Goal: Task Accomplishment & Management: Complete application form

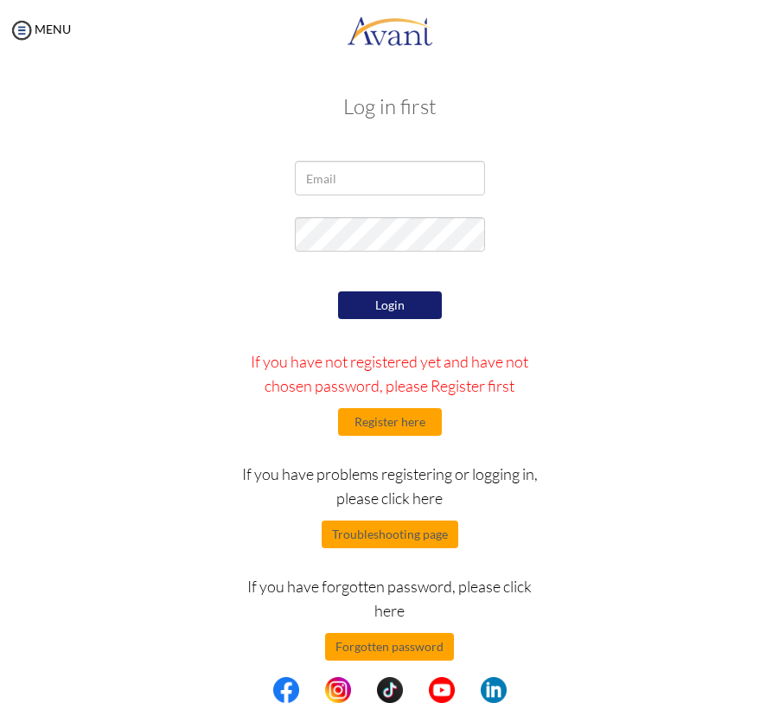
click at [566, 247] on div at bounding box center [390, 238] width 649 height 43
click at [582, 332] on div "Login If you have not registered yet and have not chosen password, please Regis…" at bounding box center [390, 474] width 649 height 374
click at [501, 632] on div "Login If you have not registered yet and have not chosen password, please Regis…" at bounding box center [389, 474] width 324 height 374
click at [415, 433] on button "Register here" at bounding box center [390, 422] width 104 height 28
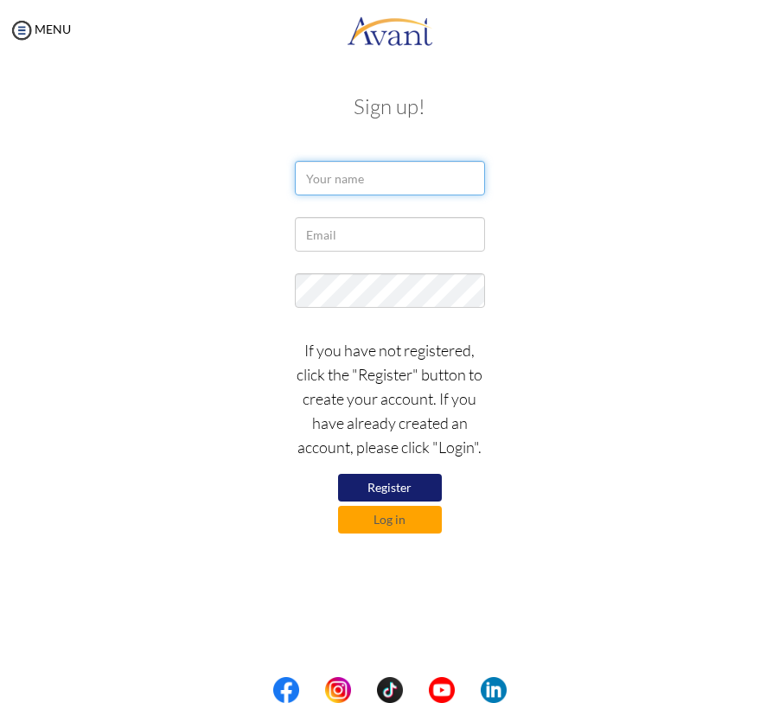
click at [410, 179] on input "text" at bounding box center [390, 178] width 190 height 35
type input "b"
type input "B"
type input "MIGEUM BANG"
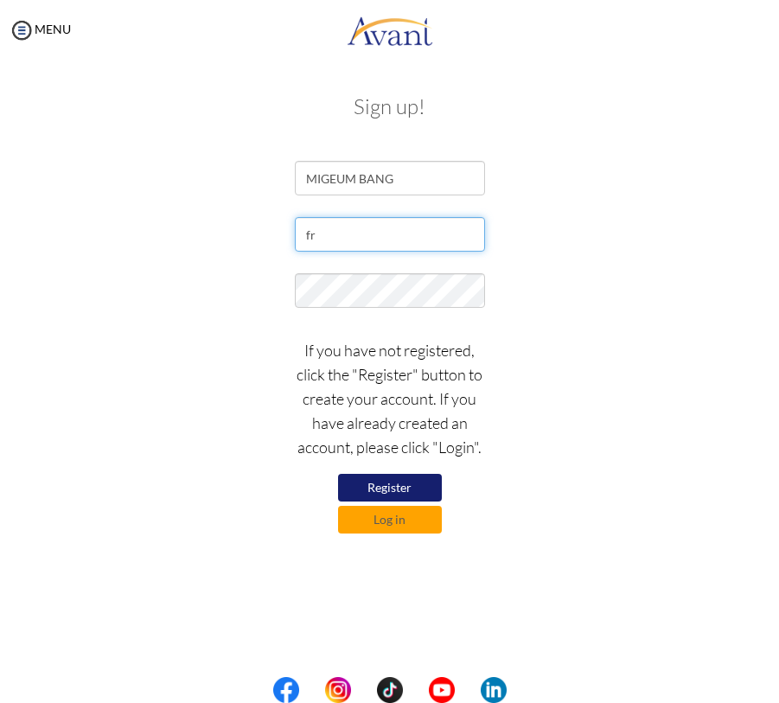
type input "f"
type input "[EMAIL_ADDRESS][DOMAIN_NAME]"
click at [414, 478] on button "Register" at bounding box center [390, 488] width 104 height 28
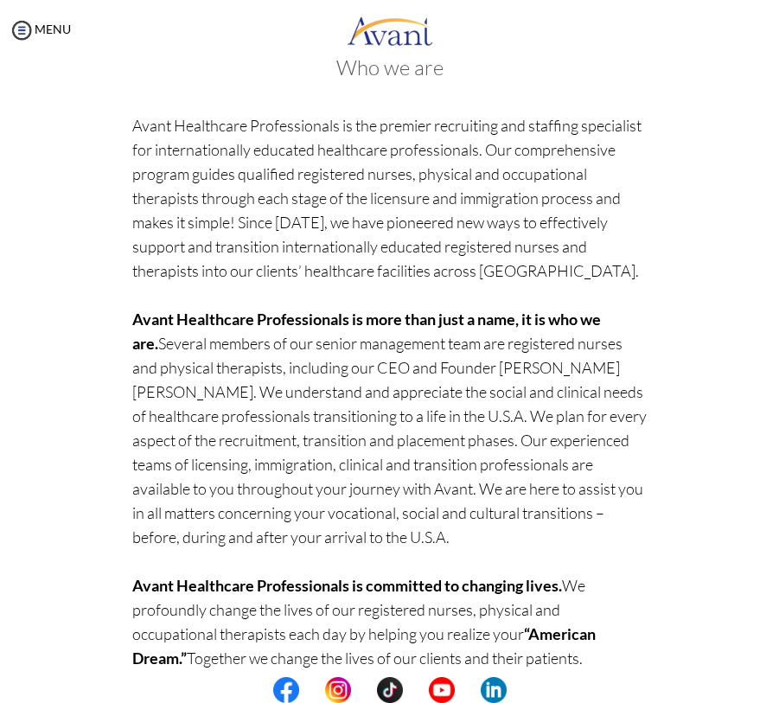
scroll to position [165, 0]
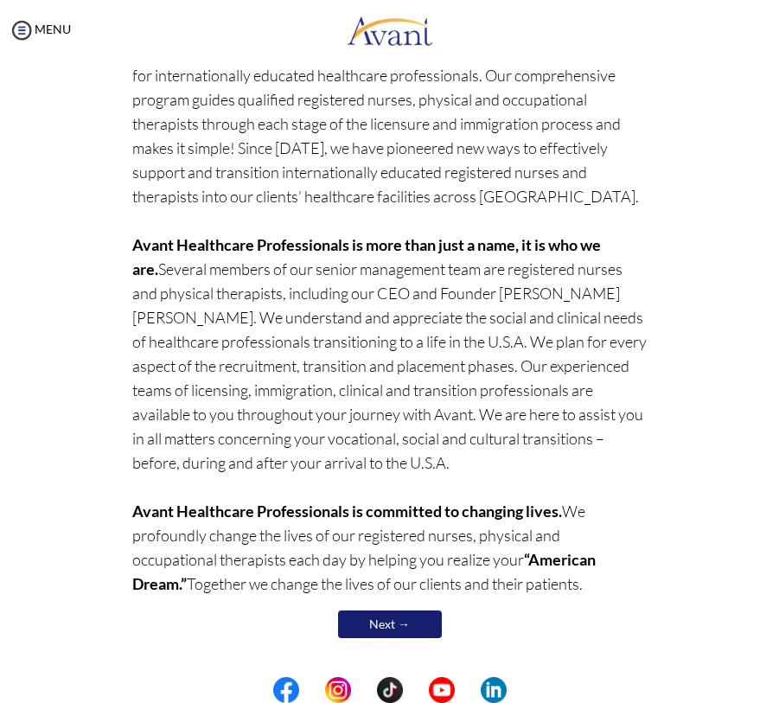
click at [394, 620] on link "Next →" at bounding box center [390, 625] width 104 height 28
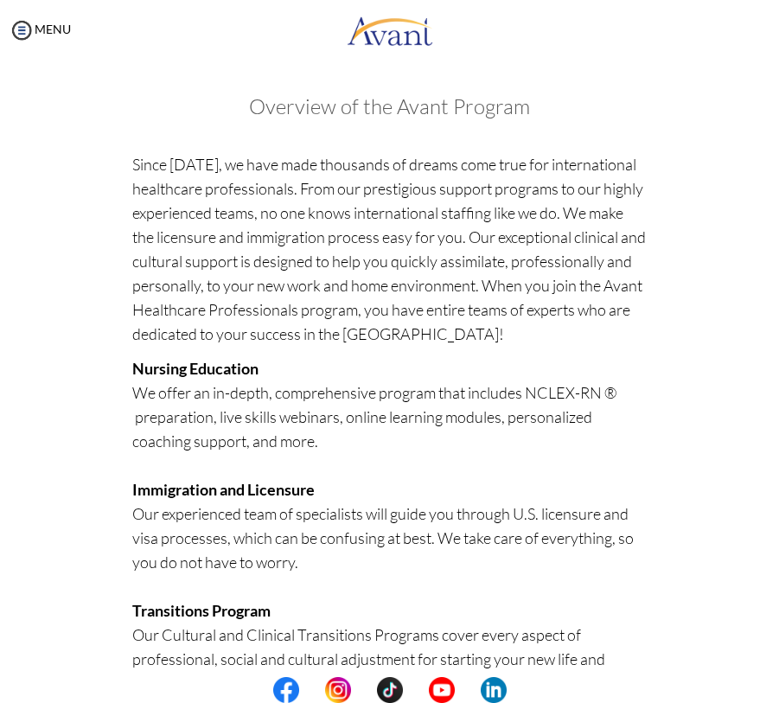
scroll to position [414, 0]
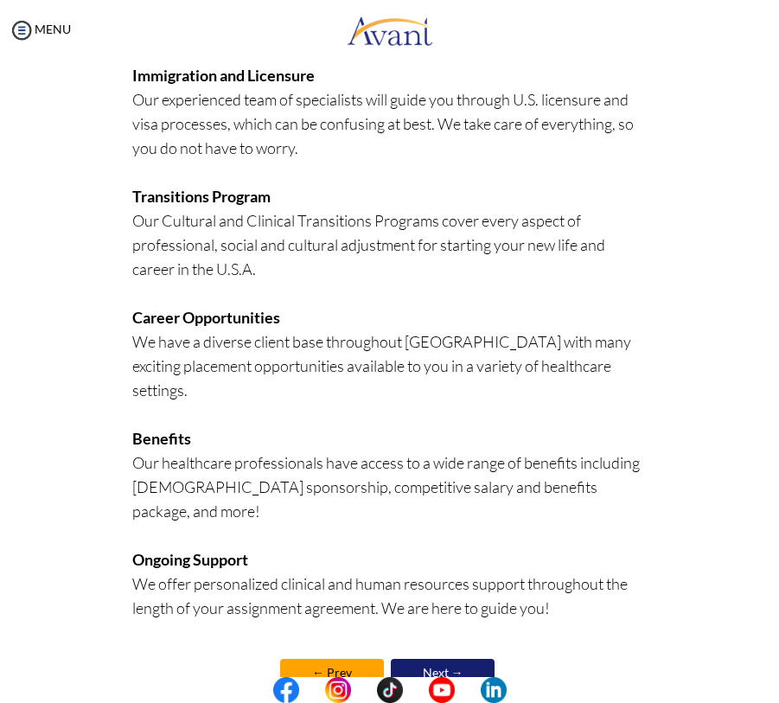
click at [432, 659] on link "Next →" at bounding box center [443, 673] width 104 height 28
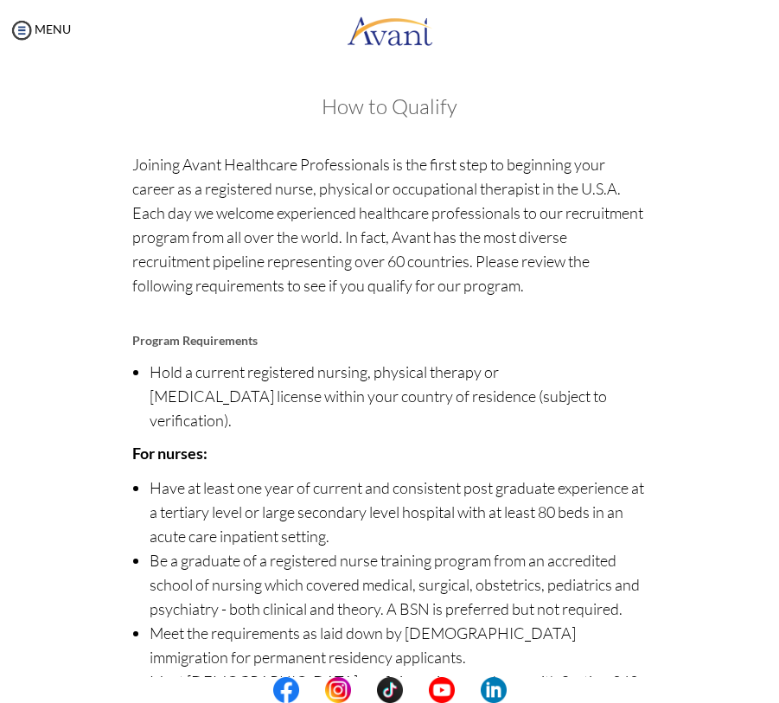
scroll to position [243, 0]
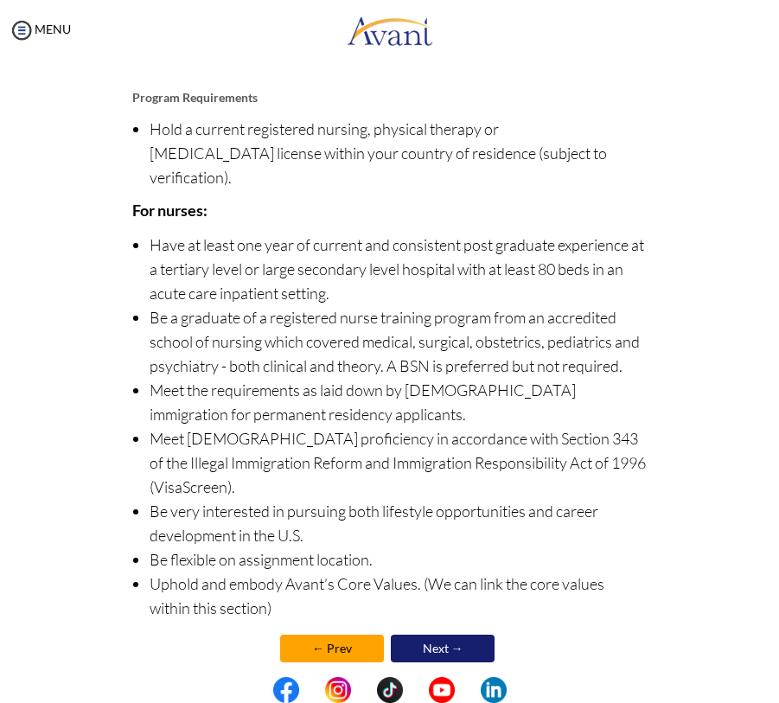
click at [356, 635] on link "← Prev" at bounding box center [332, 649] width 104 height 28
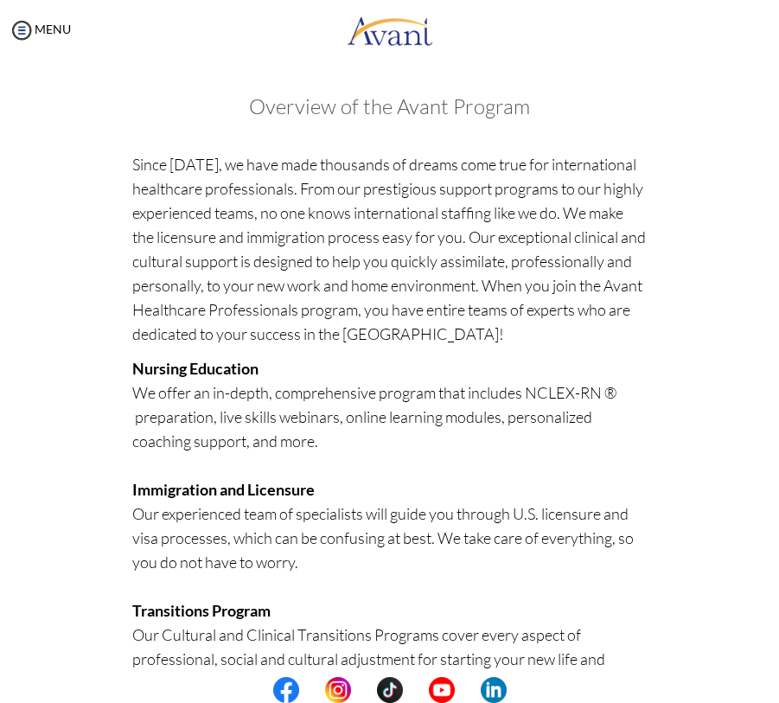
scroll to position [414, 0]
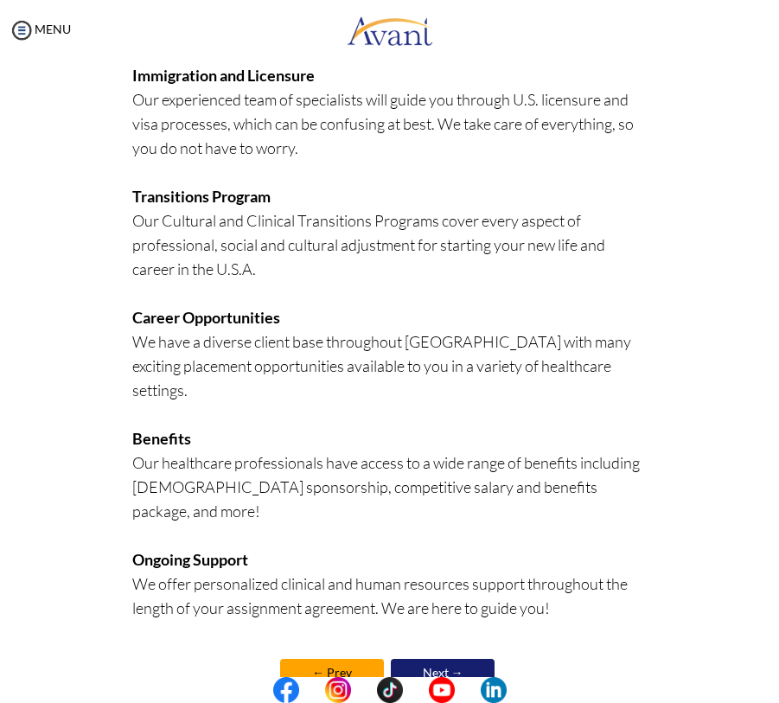
click at [439, 659] on link "Next →" at bounding box center [443, 673] width 104 height 28
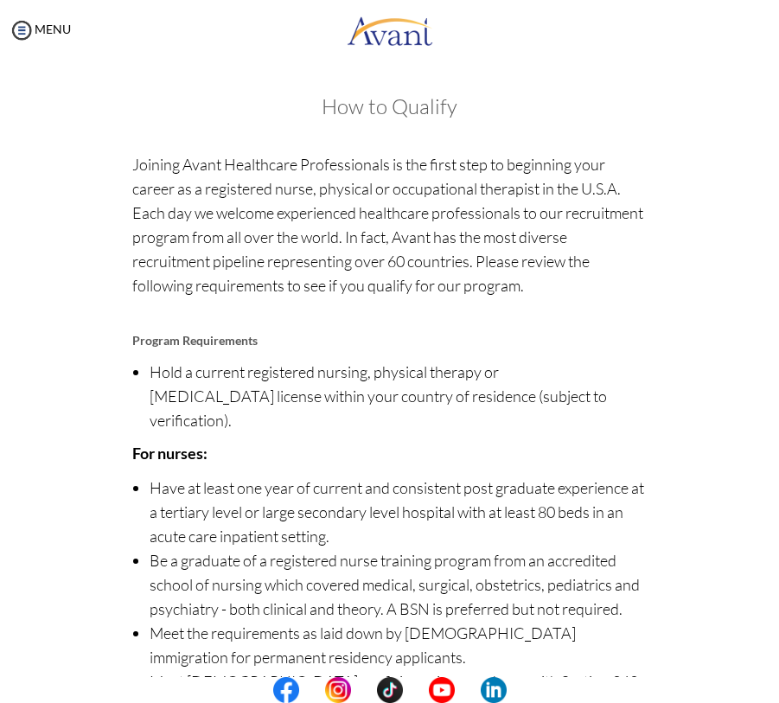
scroll to position [243, 0]
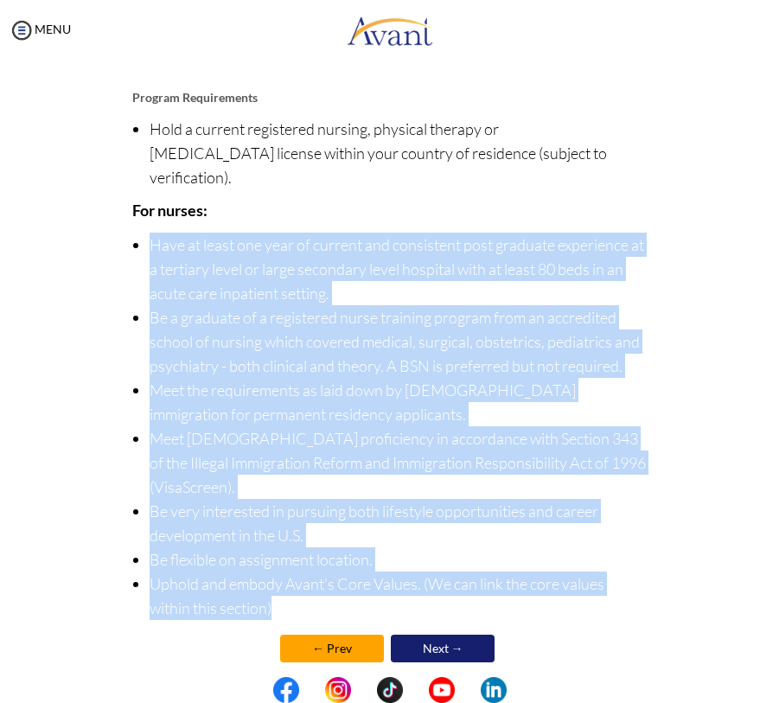
drag, startPoint x: 154, startPoint y: 226, endPoint x: 396, endPoint y: 586, distance: 434.4
click at [396, 586] on ul "Have at least one year of current and consistent post graduate experience at a …" at bounding box center [389, 426] width 515 height 387
copy ul "Have at least one year of current and consistent post graduate experience at a …"
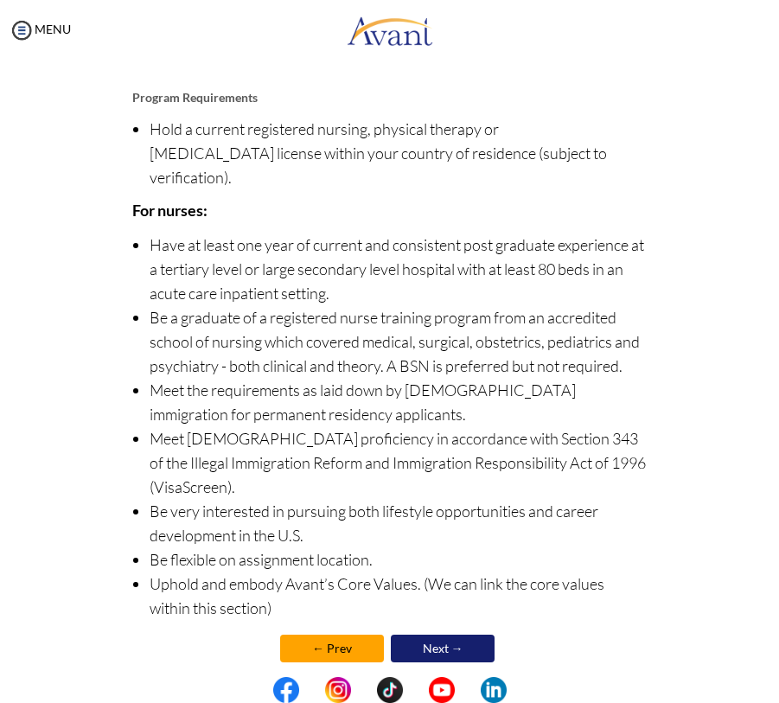
click at [497, 547] on li "Be flexible on assignment location." at bounding box center [398, 559] width 497 height 24
click at [485, 635] on link "Next →" at bounding box center [443, 649] width 104 height 28
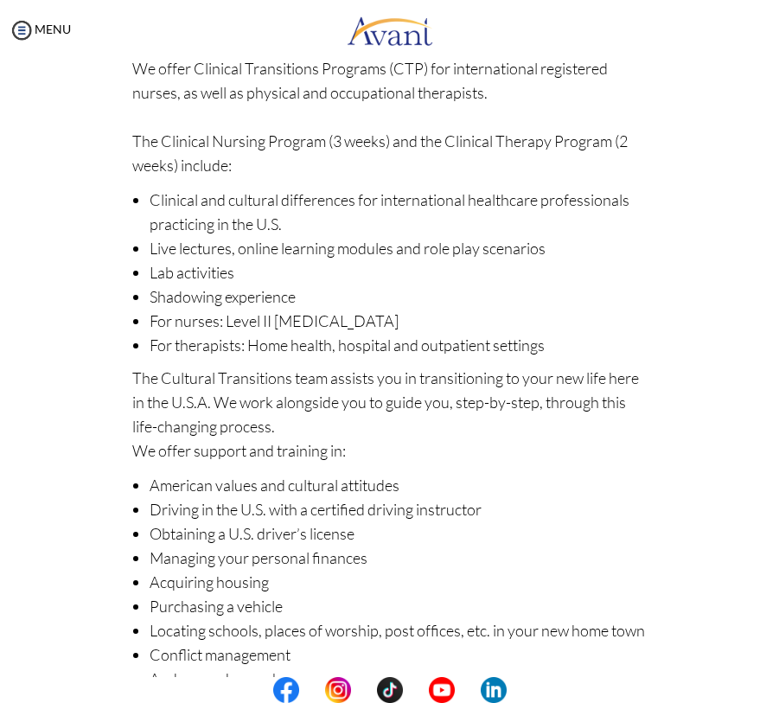
scroll to position [191, 0]
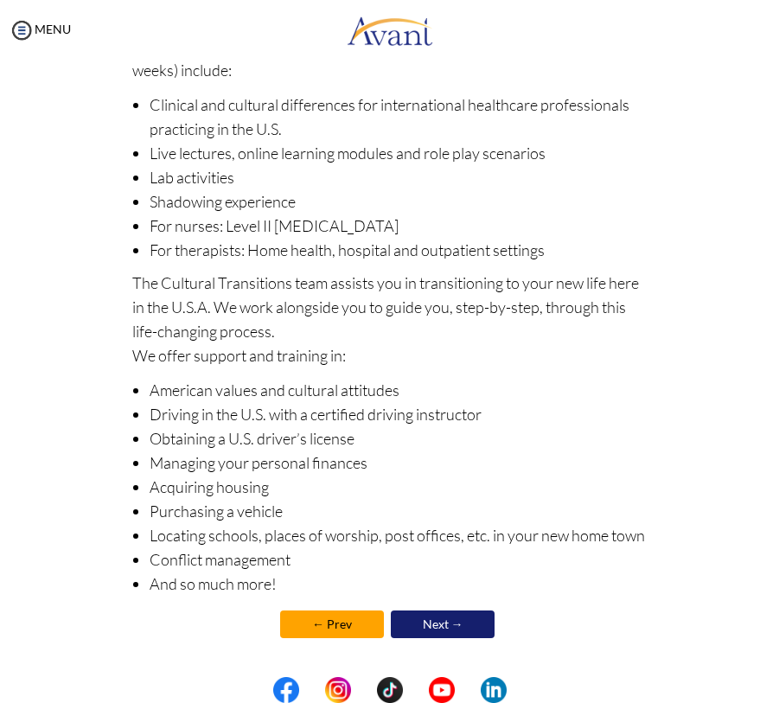
click at [482, 614] on link "Next →" at bounding box center [443, 625] width 104 height 28
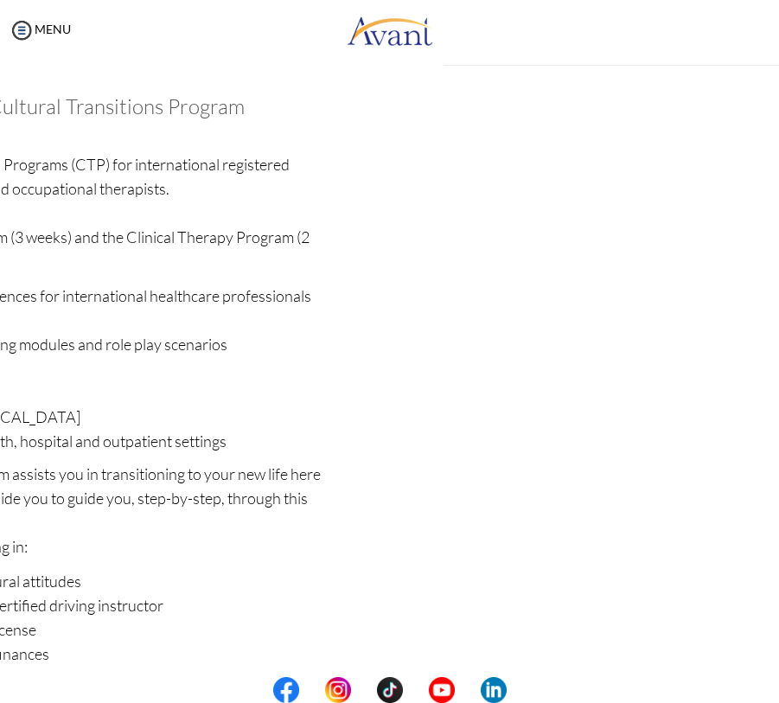
scroll to position [193, 0]
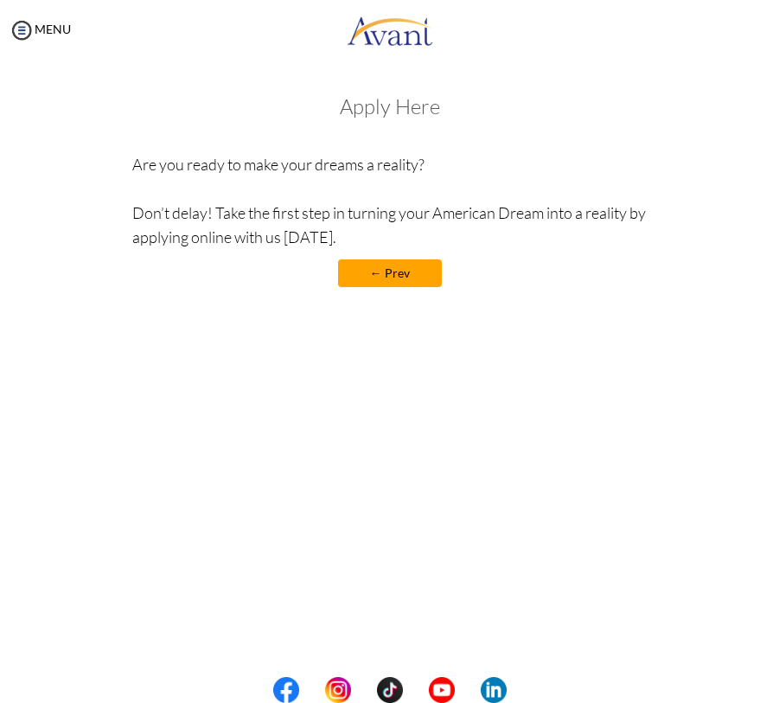
click at [406, 273] on link "← Prev" at bounding box center [390, 273] width 104 height 28
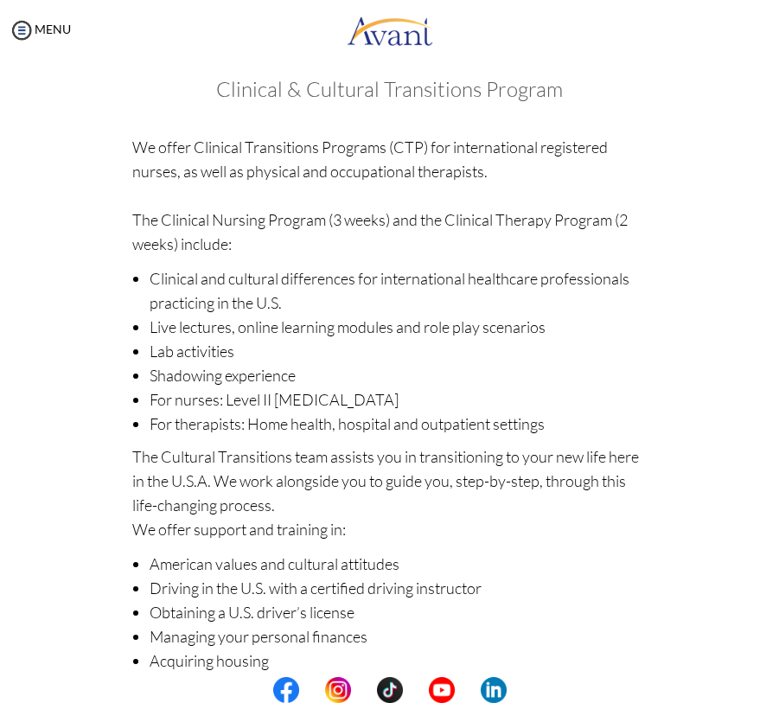
scroll to position [0, 0]
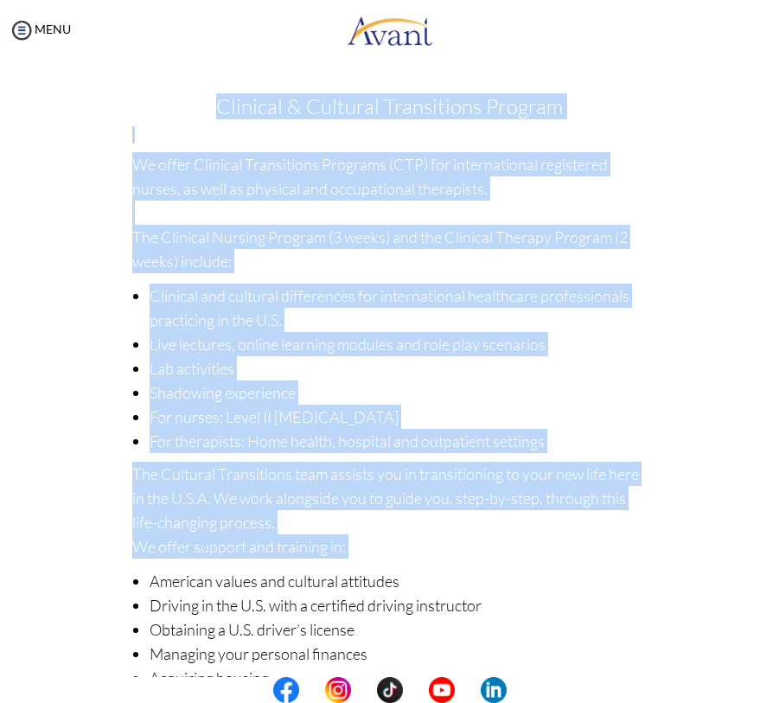
drag, startPoint x: 216, startPoint y: 104, endPoint x: 555, endPoint y: 566, distance: 573.6
click at [555, 566] on div "Clinical & Cultural Transitions Program We offer Clinical Transitions Programs …" at bounding box center [389, 473] width 515 height 756
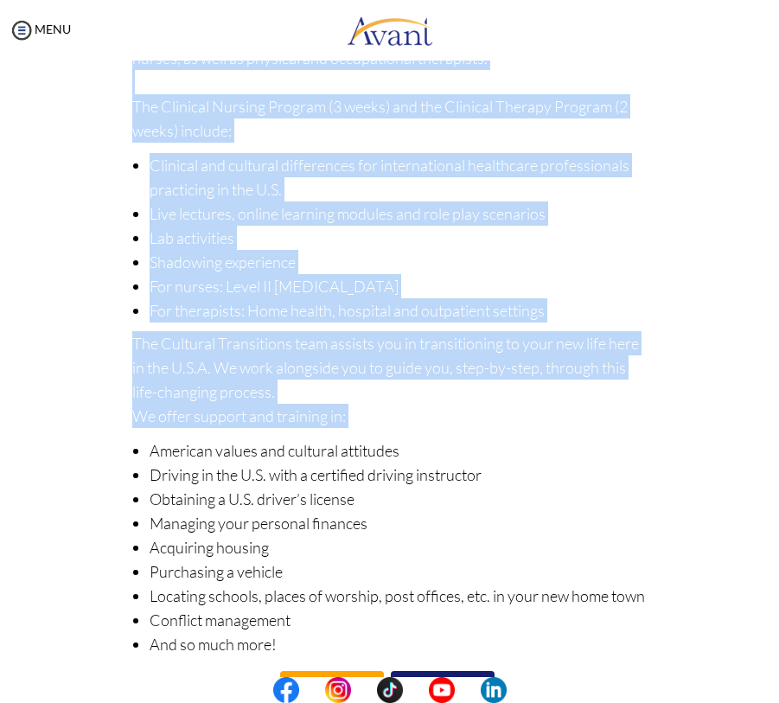
scroll to position [191, 0]
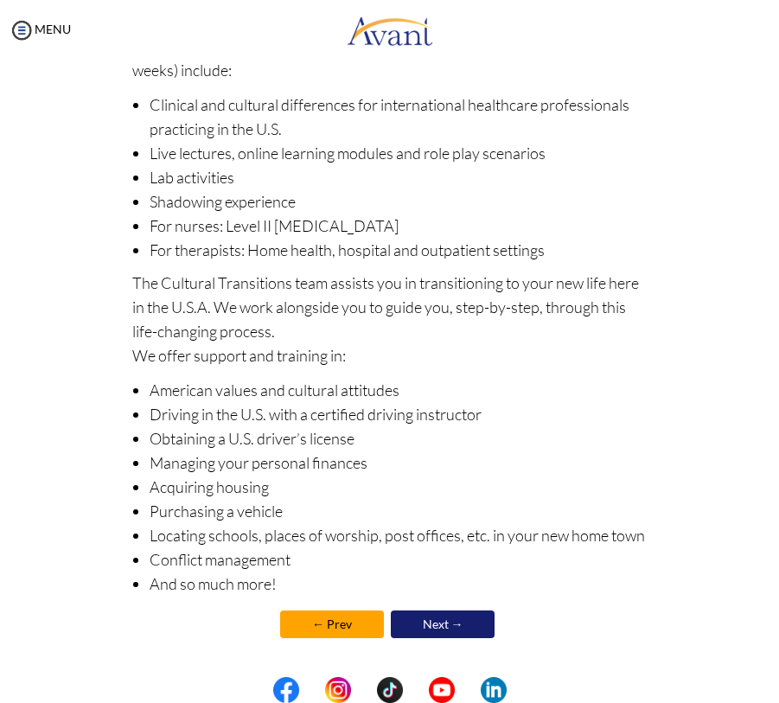
click at [298, 585] on li "And so much more!" at bounding box center [398, 584] width 497 height 24
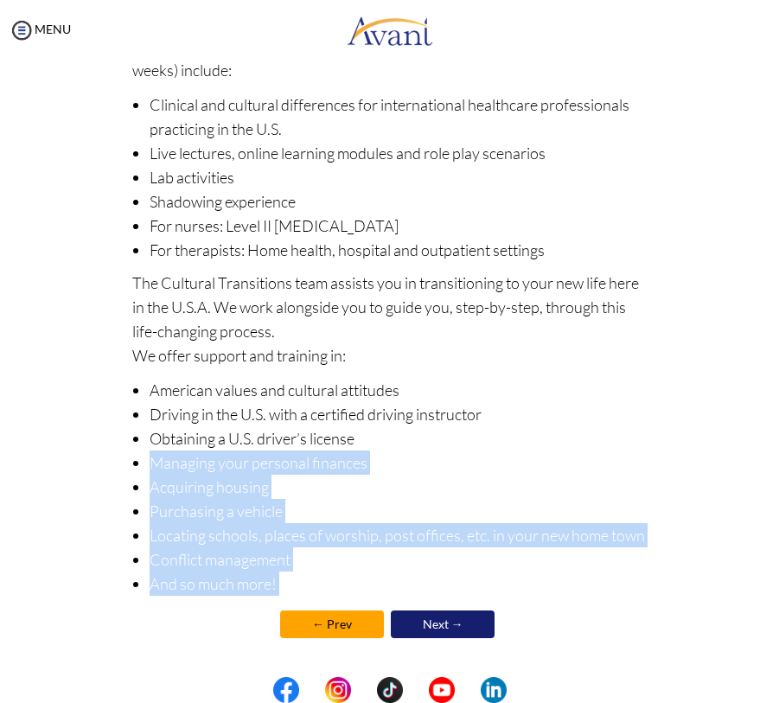
scroll to position [0, 0]
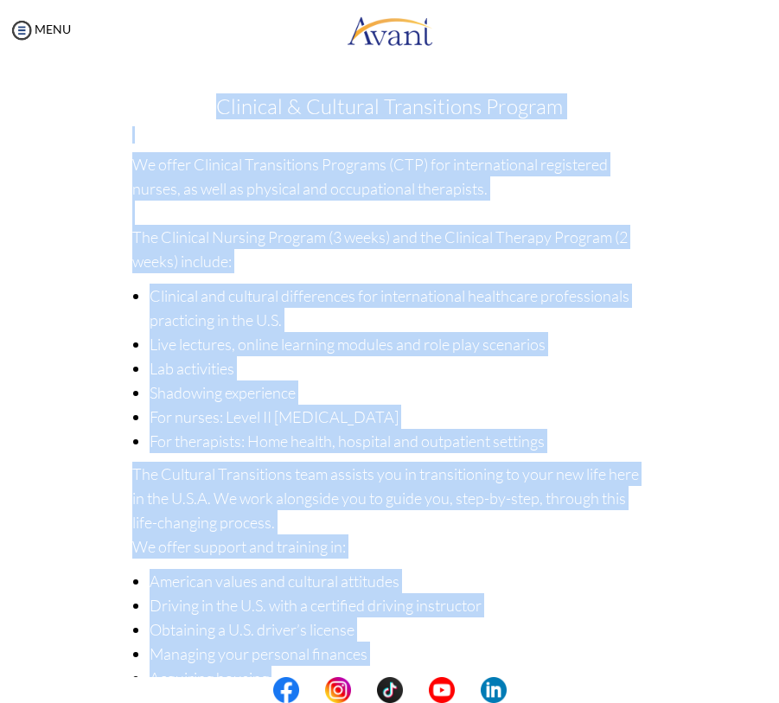
drag, startPoint x: 298, startPoint y: 585, endPoint x: 143, endPoint y: 103, distance: 506.3
click at [143, 103] on div "Clinical & Cultural Transitions Program We offer Clinical Transitions Programs …" at bounding box center [389, 473] width 515 height 756
copy div "Clinical & Cultural Transitions Program We offer Clinical Transitions Programs …"
click at [653, 426] on div "Welcome! Who we are Avant Healthcare Professionals is the premier recruiting an…" at bounding box center [389, 464] width 541 height 773
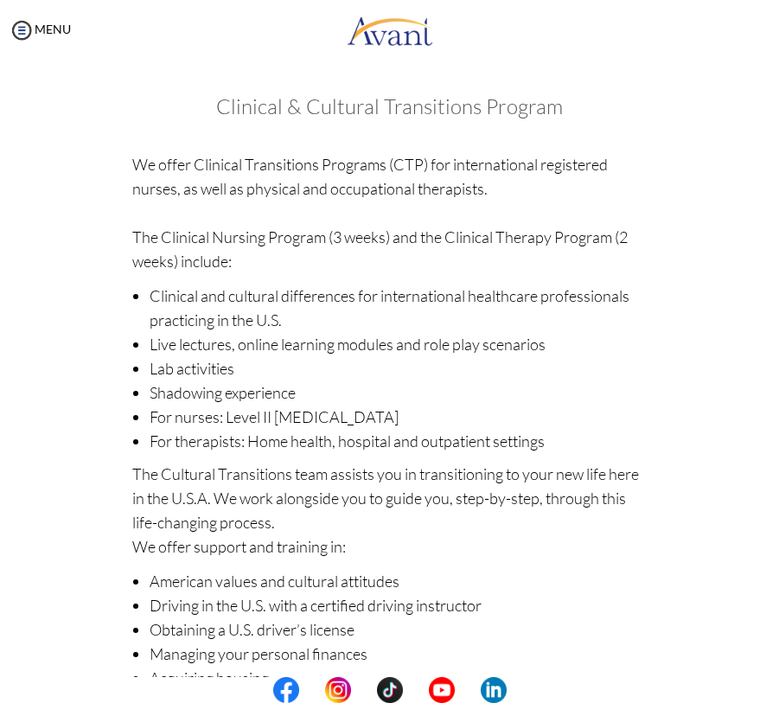
scroll to position [191, 0]
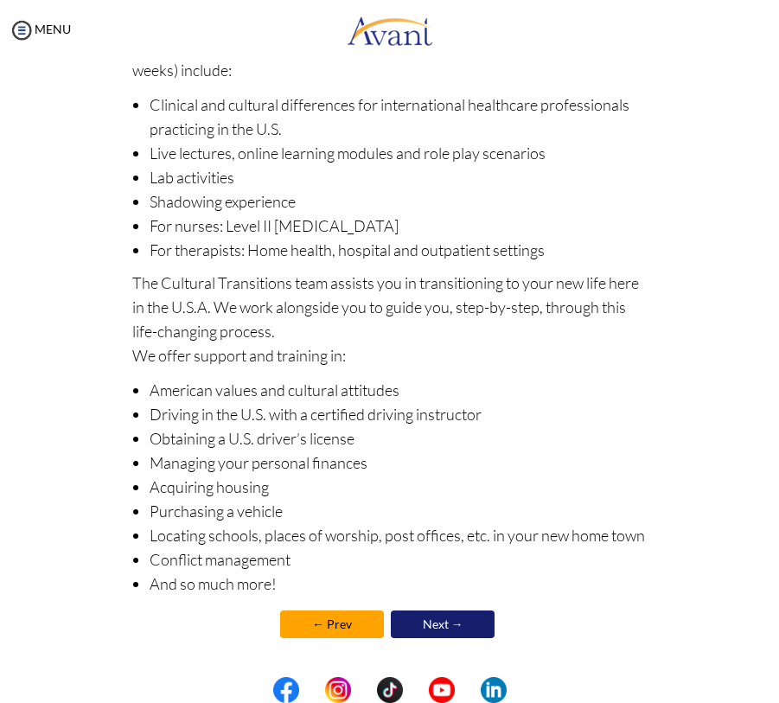
click at [461, 618] on link "Next →" at bounding box center [443, 625] width 104 height 28
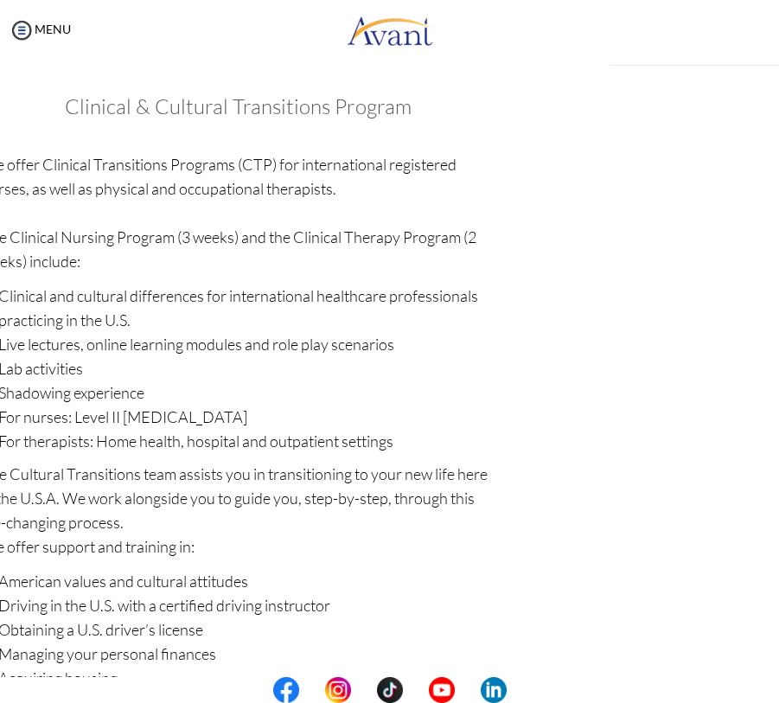
scroll to position [193, 0]
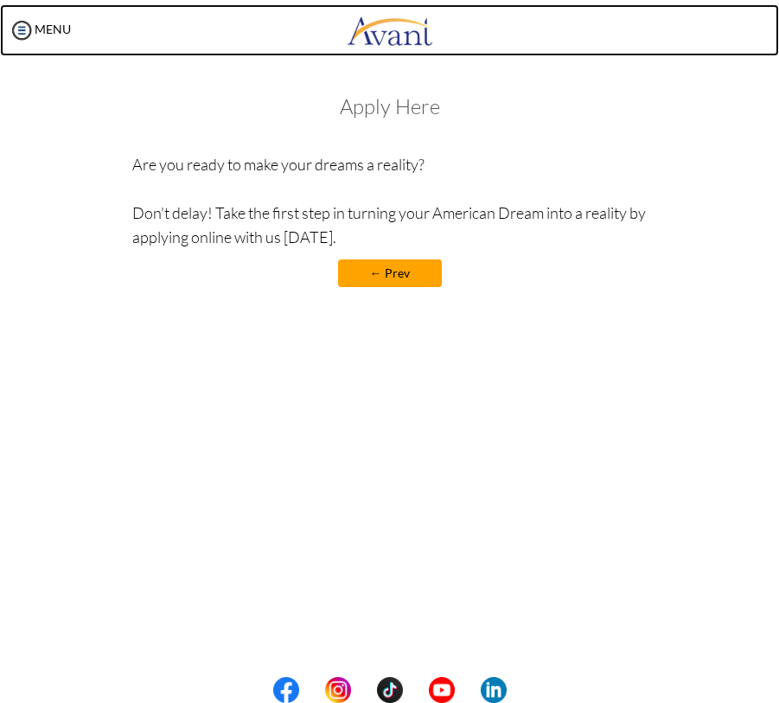
click at [384, 26] on img at bounding box center [390, 30] width 86 height 52
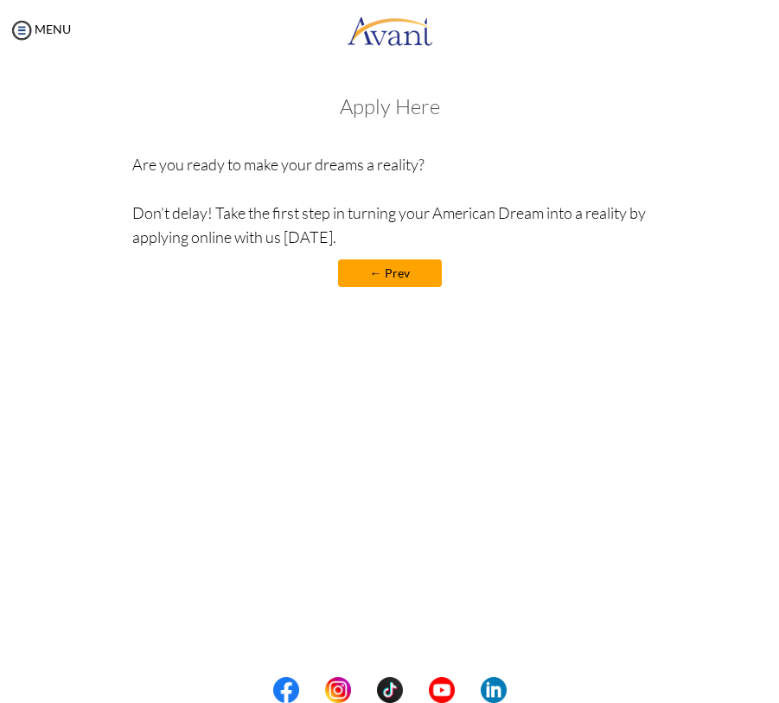
click at [406, 109] on h3 "Apply Here" at bounding box center [389, 106] width 515 height 22
click at [362, 173] on p "Are you ready to make your dreams a reality? Don’t delay! Take the first step i…" at bounding box center [389, 200] width 515 height 97
click at [7, 15] on div "MENU" at bounding box center [35, 351] width 71 height 703
click at [27, 32] on img at bounding box center [22, 30] width 26 height 26
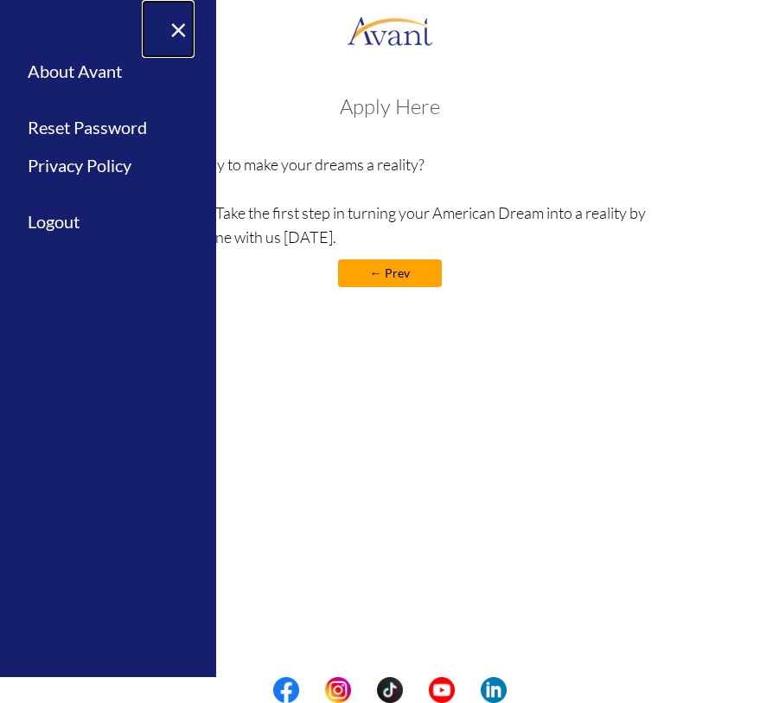
click at [165, 40] on link "×" at bounding box center [168, 29] width 53 height 58
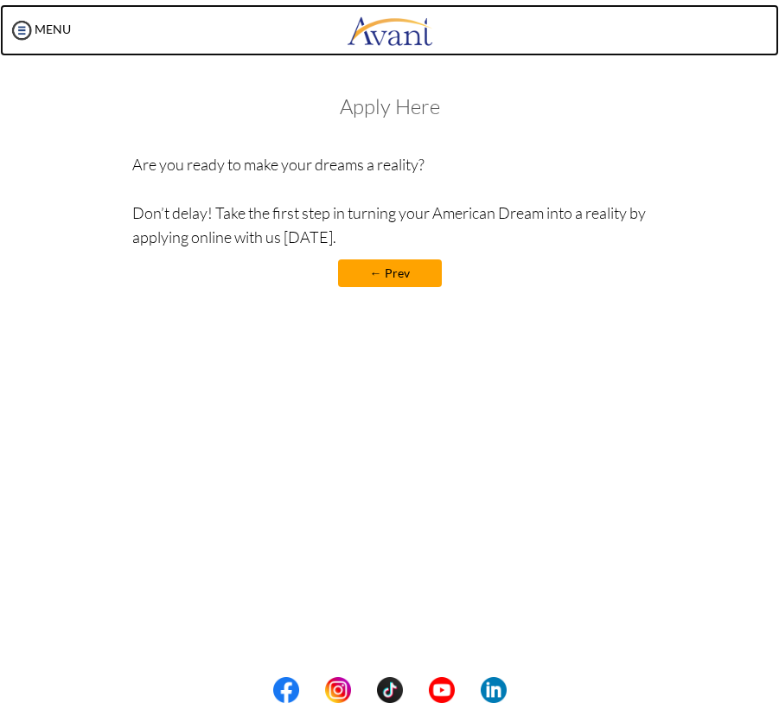
click at [413, 47] on img at bounding box center [390, 30] width 86 height 52
click at [412, 15] on img at bounding box center [390, 30] width 86 height 52
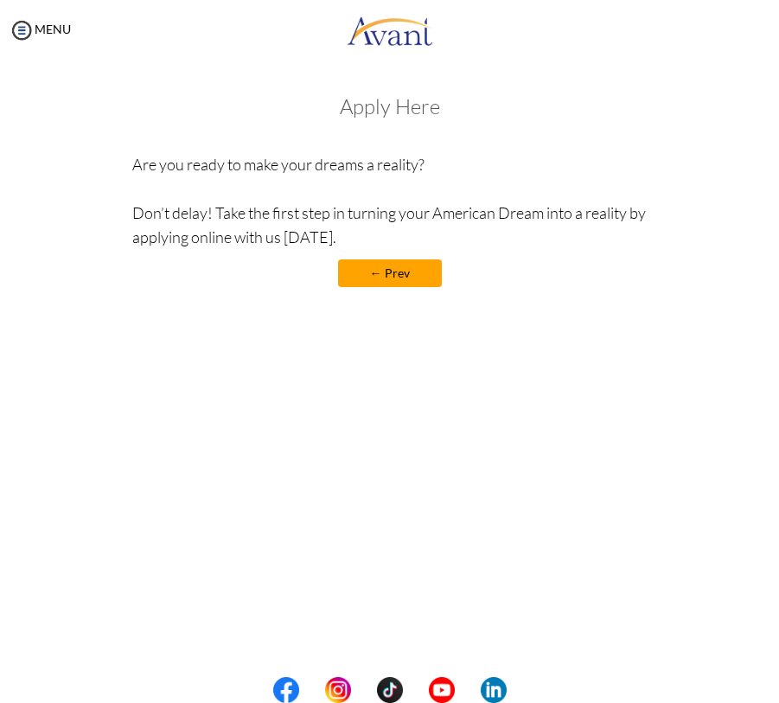
click at [356, 280] on link "← Prev" at bounding box center [390, 273] width 104 height 28
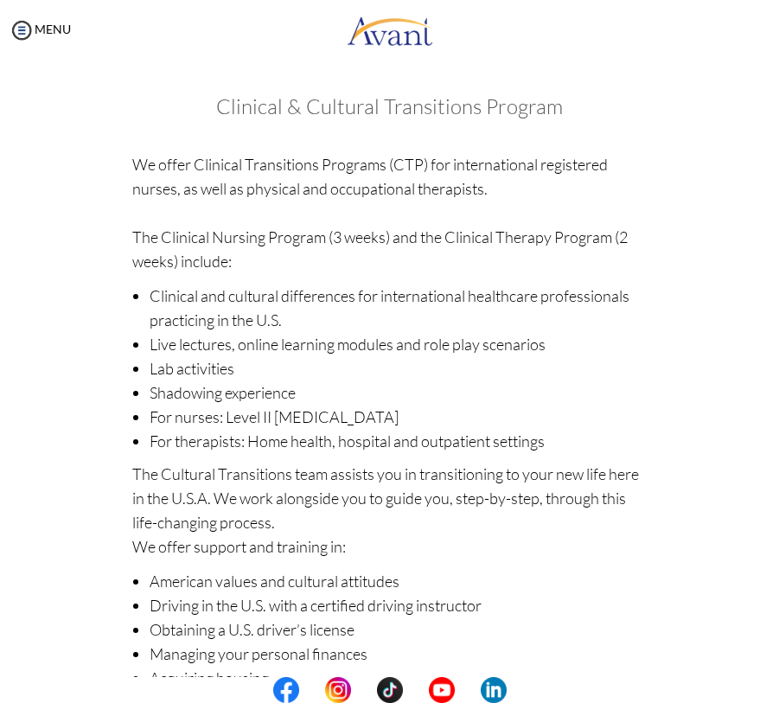
scroll to position [191, 0]
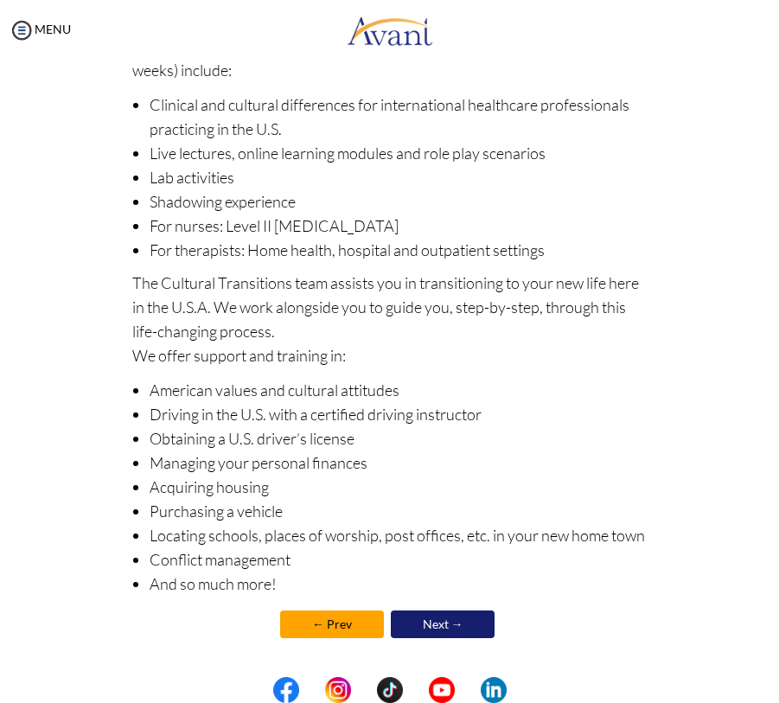
click at [355, 628] on link "← Prev" at bounding box center [332, 625] width 104 height 28
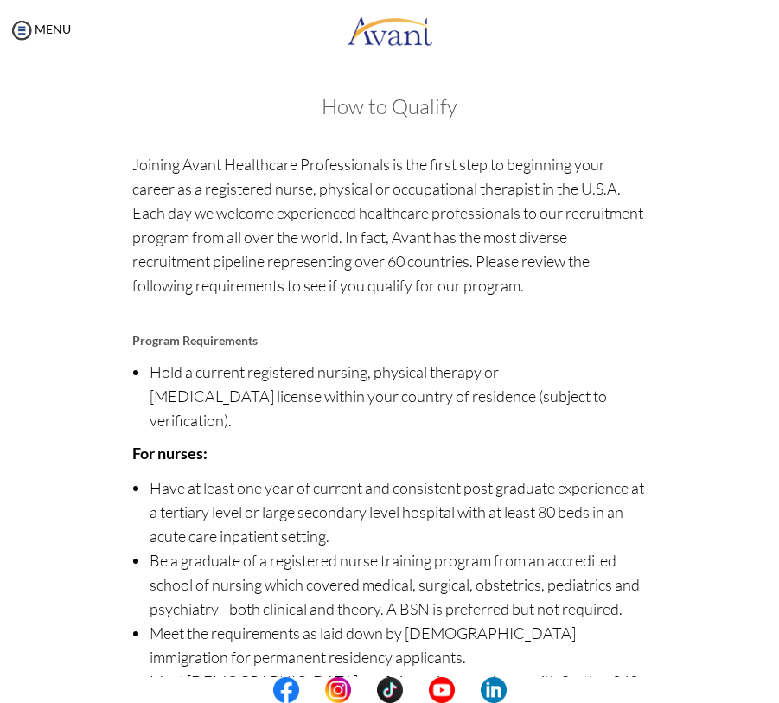
scroll to position [243, 0]
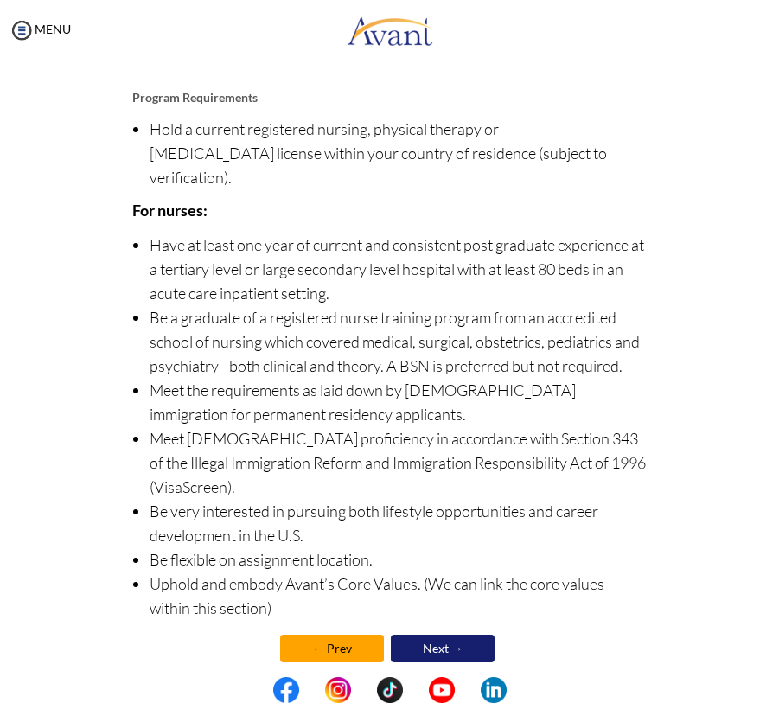
click at [349, 635] on link "← Prev" at bounding box center [332, 649] width 104 height 28
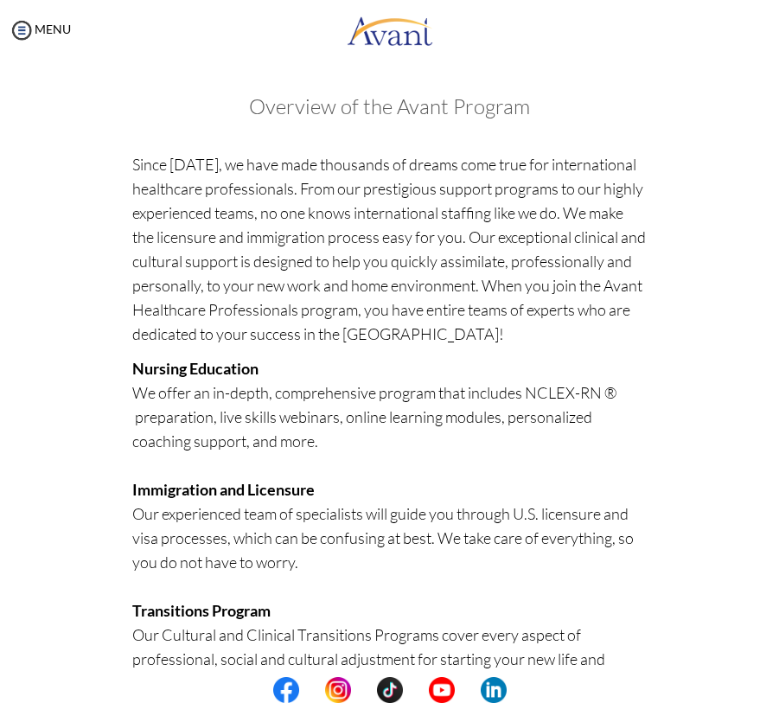
scroll to position [414, 0]
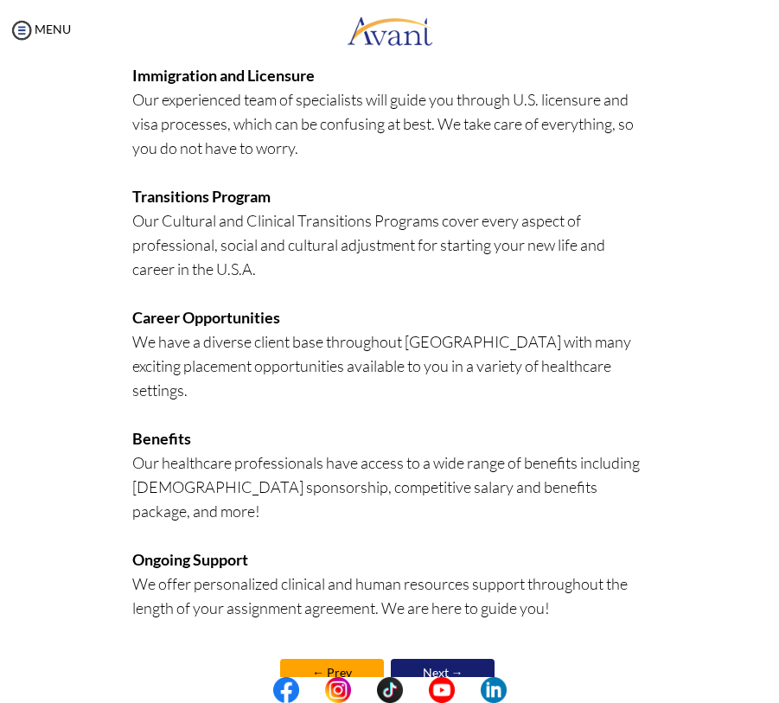
click at [317, 659] on link "← Prev" at bounding box center [332, 673] width 104 height 28
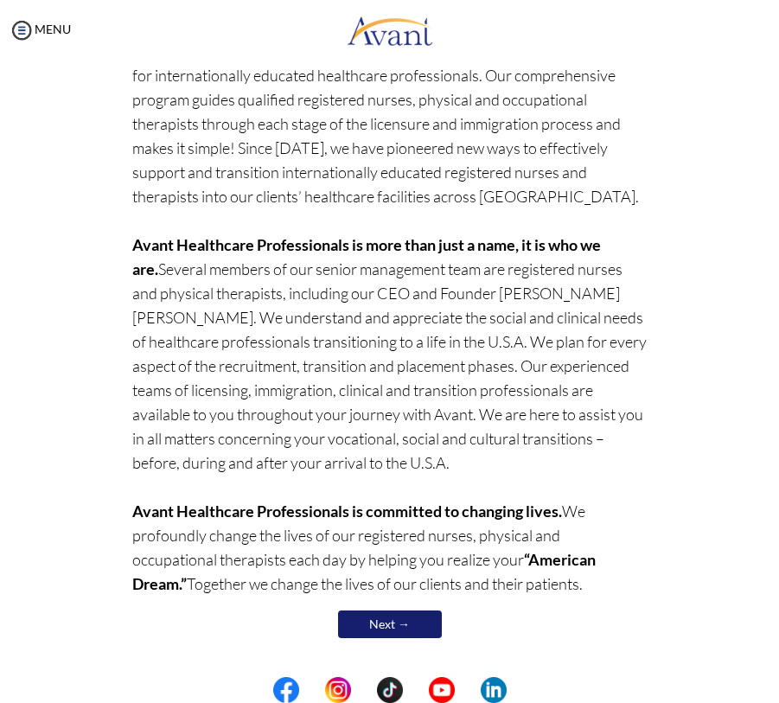
scroll to position [0, 0]
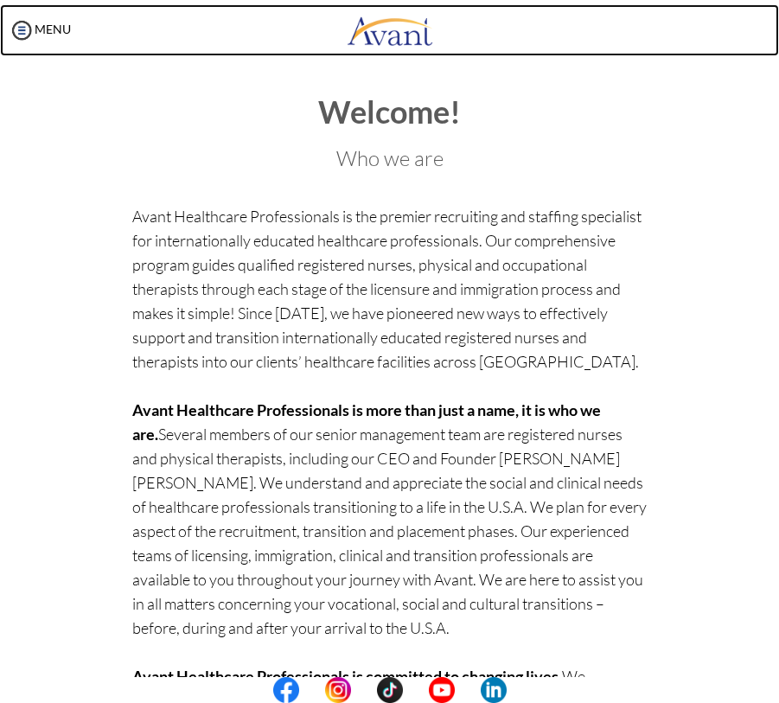
click at [399, 30] on img at bounding box center [390, 30] width 86 height 52
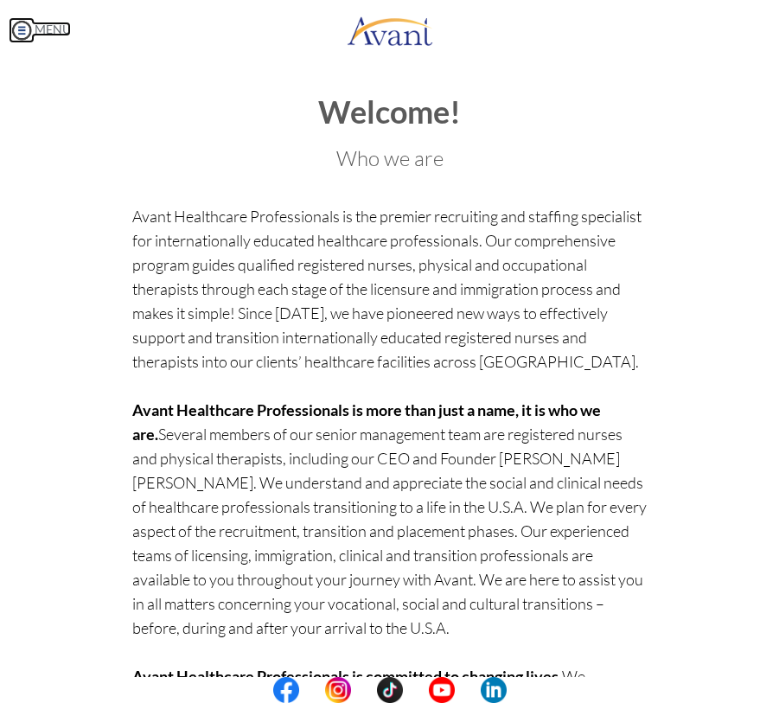
click at [55, 33] on link "MENU" at bounding box center [40, 29] width 62 height 15
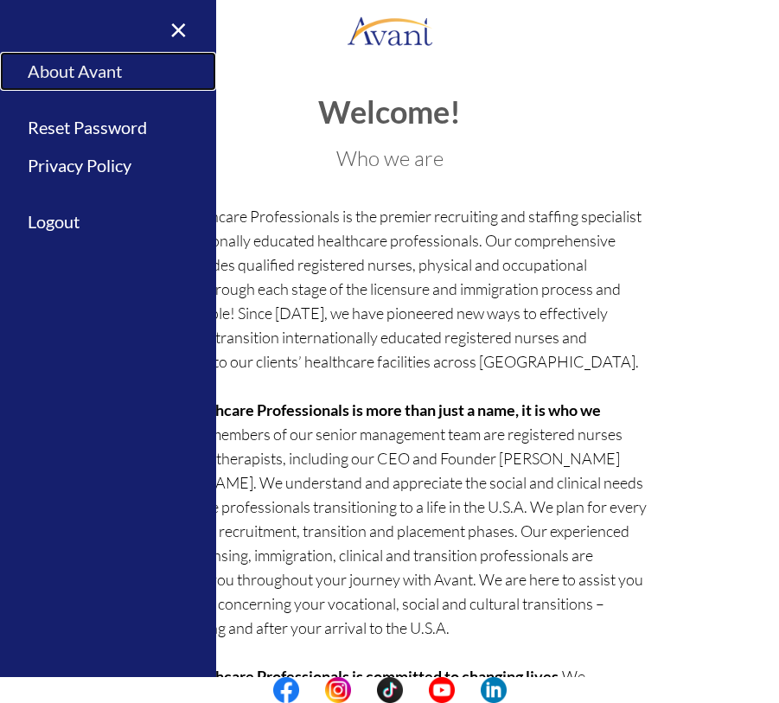
click at [66, 82] on link "About Avant" at bounding box center [108, 71] width 216 height 39
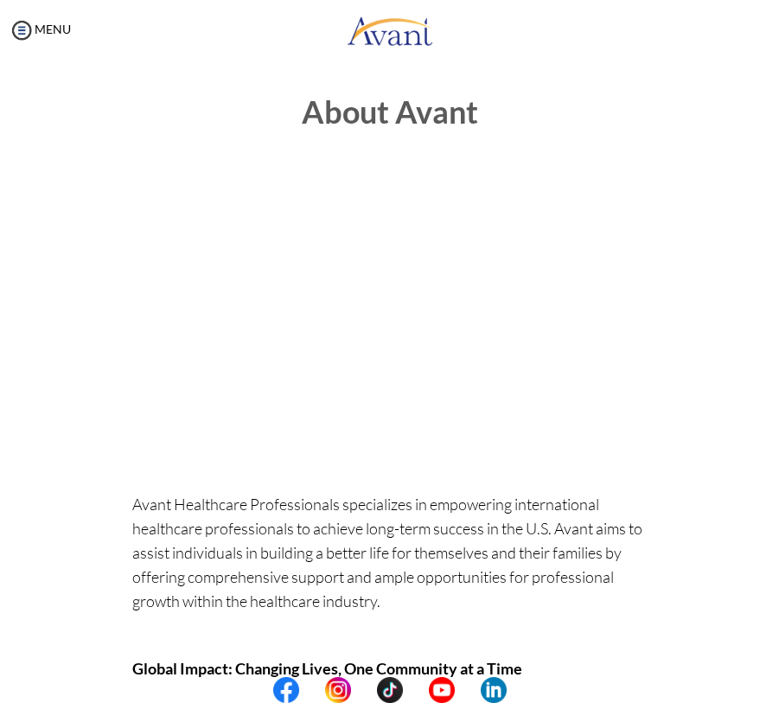
scroll to position [497, 0]
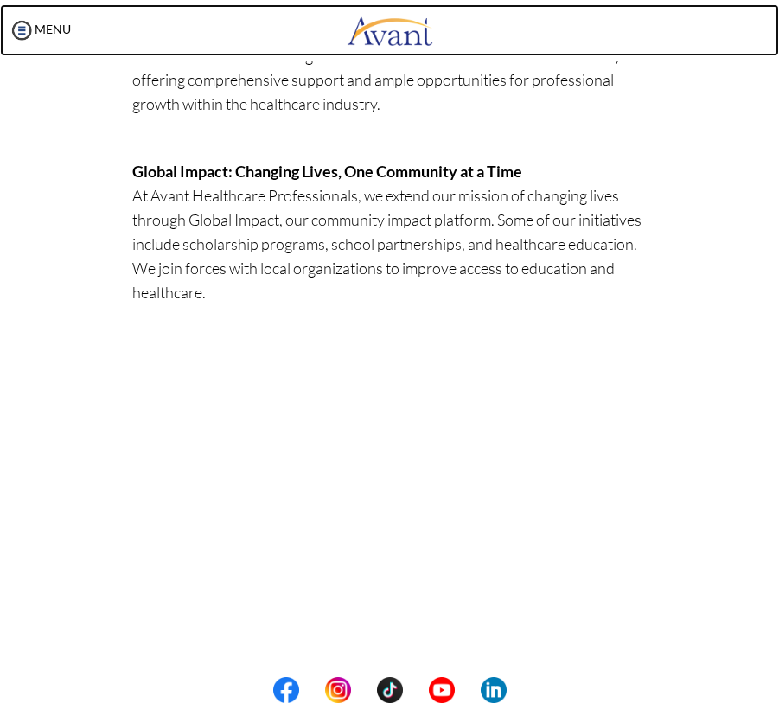
click at [408, 25] on img at bounding box center [390, 30] width 86 height 52
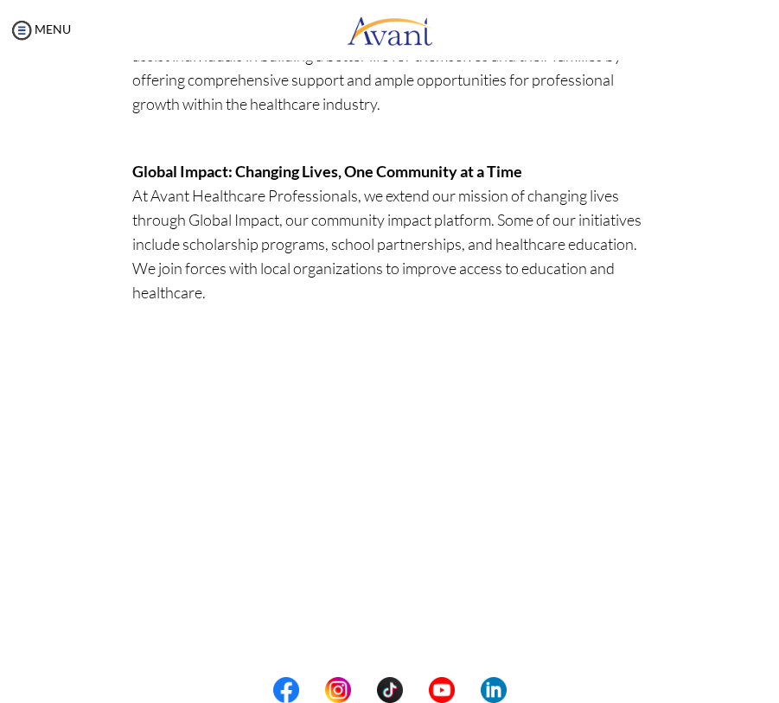
click at [379, 44] on body "Maintenance break. Please come back in 2 hours. MENU My Status What is the next…" at bounding box center [389, 351] width 779 height 703
